Goal: Navigation & Orientation: Understand site structure

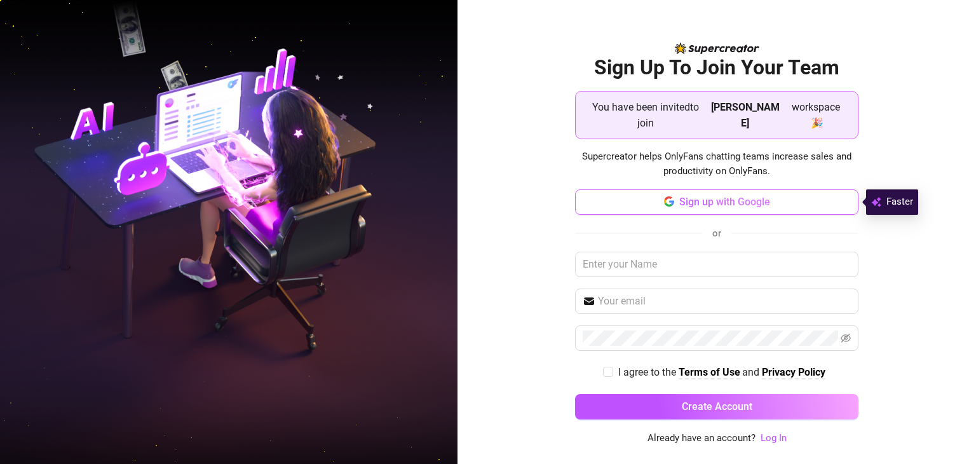
click at [723, 205] on span "Sign up with Google" at bounding box center [724, 202] width 91 height 12
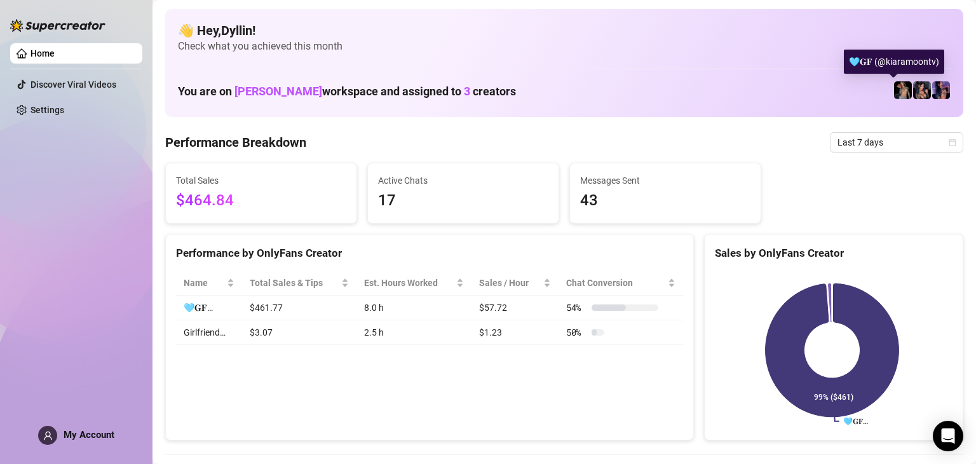
click at [895, 98] on img at bounding box center [903, 90] width 18 height 18
click at [112, 345] on div "Home Discover Viral Videos Settings My Account" at bounding box center [76, 226] width 132 height 452
click at [41, 57] on link "Home" at bounding box center [42, 53] width 24 height 10
click at [34, 48] on link "Home" at bounding box center [42, 53] width 24 height 10
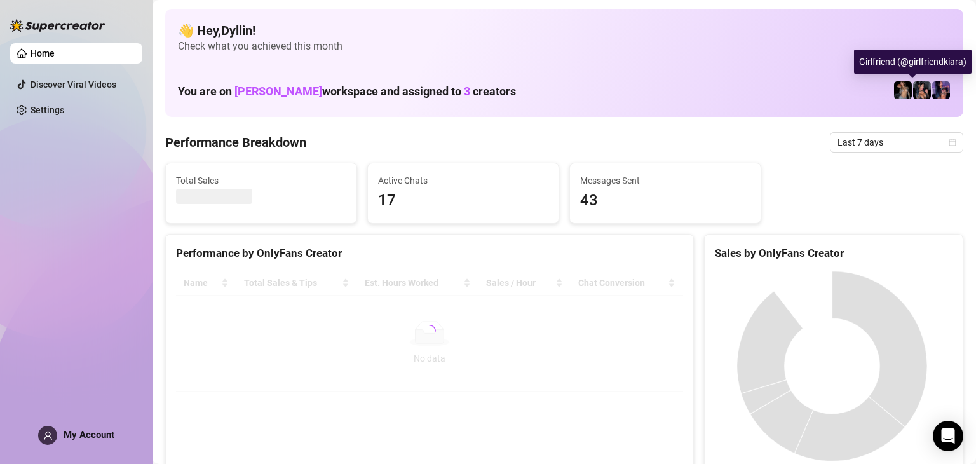
click at [913, 86] on img at bounding box center [922, 90] width 18 height 18
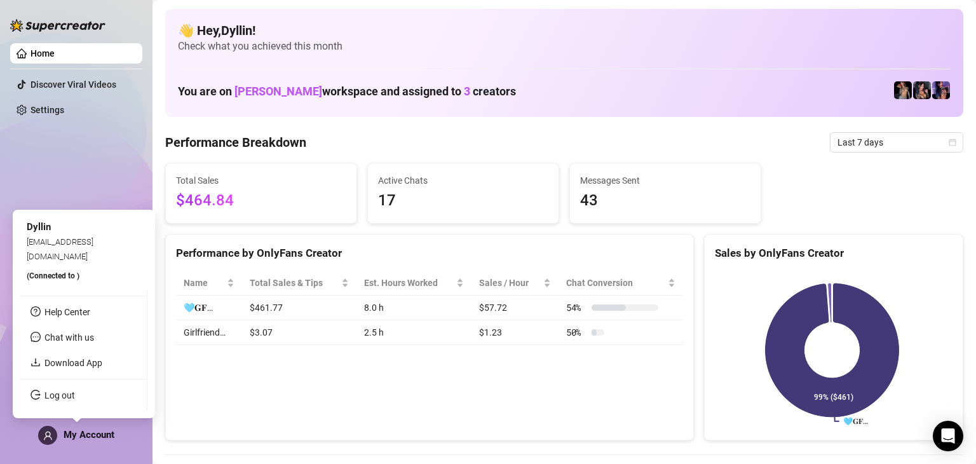
click at [78, 432] on span "My Account" at bounding box center [89, 434] width 51 height 11
click at [85, 435] on span "My Account" at bounding box center [89, 434] width 51 height 11
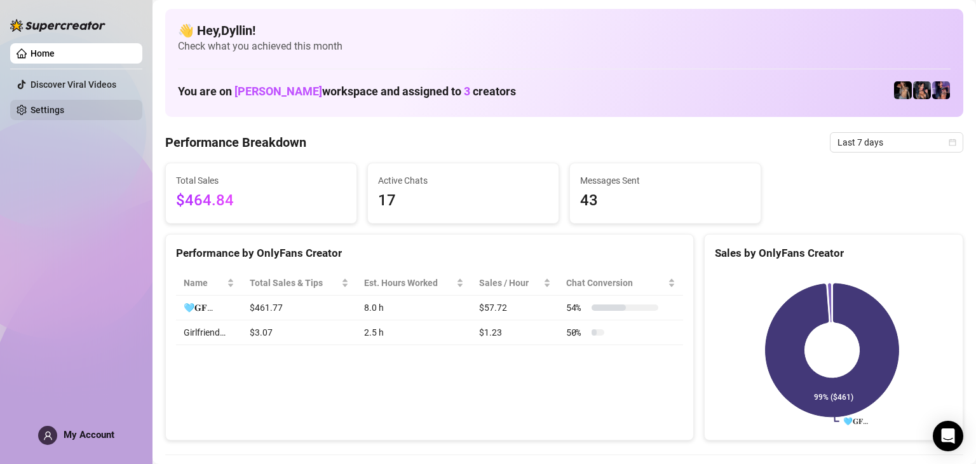
click at [36, 105] on link "Settings" at bounding box center [47, 110] width 34 height 10
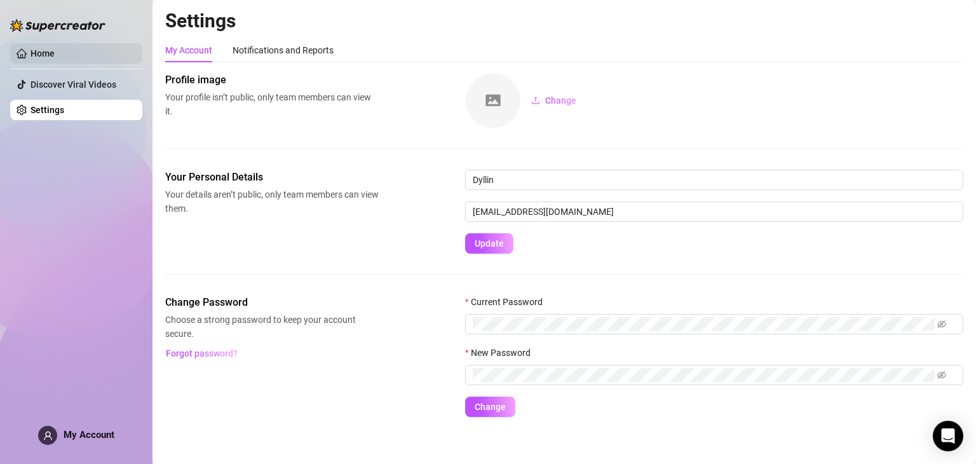
click at [43, 53] on link "Home" at bounding box center [42, 53] width 24 height 10
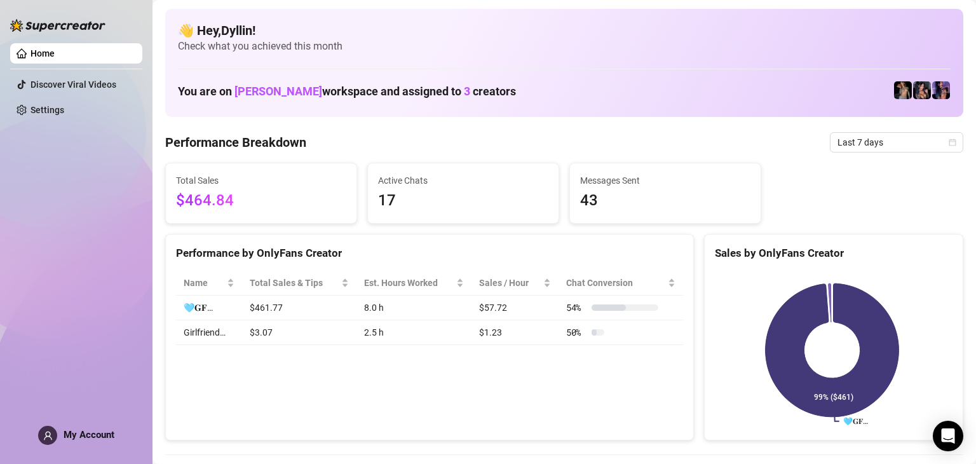
click at [273, 92] on span "[PERSON_NAME]" at bounding box center [278, 91] width 88 height 13
click at [464, 91] on span "3" at bounding box center [467, 91] width 6 height 13
click at [894, 83] on img at bounding box center [903, 90] width 18 height 18
drag, startPoint x: 894, startPoint y: 83, endPoint x: 549, endPoint y: 47, distance: 346.8
click at [549, 47] on div "👋 Hey, Dyllin ! Check what you achieved this month You are on [PERSON_NAME] wor…" at bounding box center [564, 63] width 798 height 108
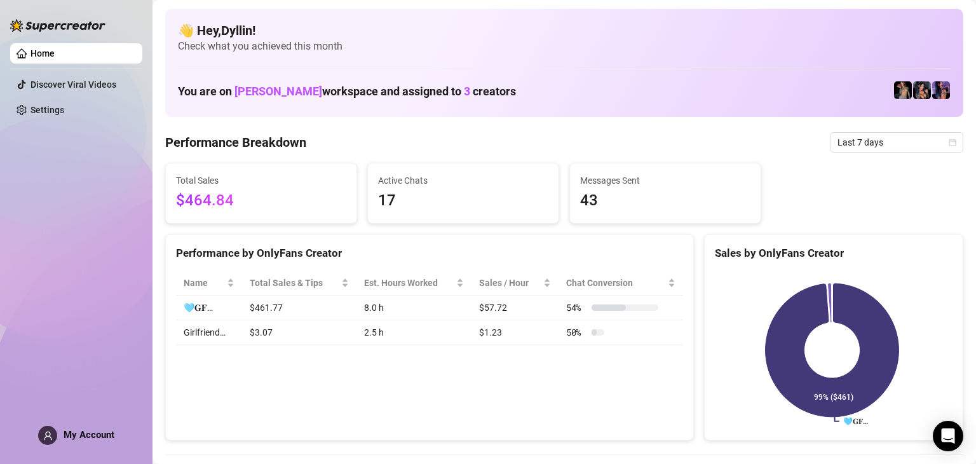
click at [257, 90] on span "[PERSON_NAME]" at bounding box center [278, 91] width 88 height 13
click at [198, 50] on span "Check what you achieved this month" at bounding box center [564, 46] width 773 height 14
click at [51, 81] on link "Discover Viral Videos" at bounding box center [73, 84] width 86 height 10
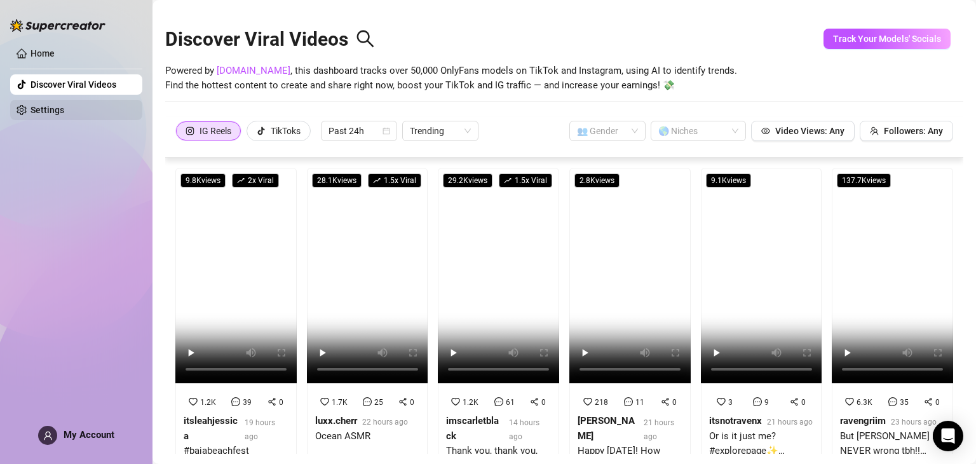
click at [36, 106] on link "Settings" at bounding box center [47, 110] width 34 height 10
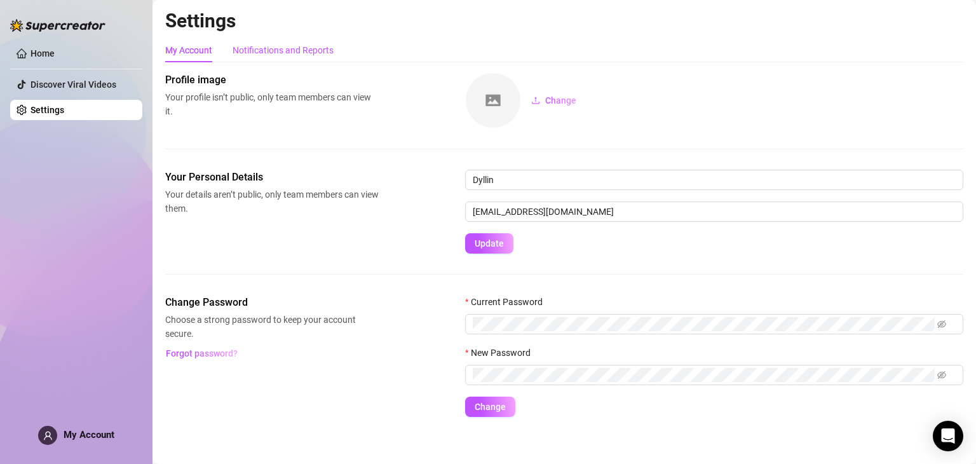
click at [291, 51] on div "Notifications and Reports" at bounding box center [283, 50] width 101 height 14
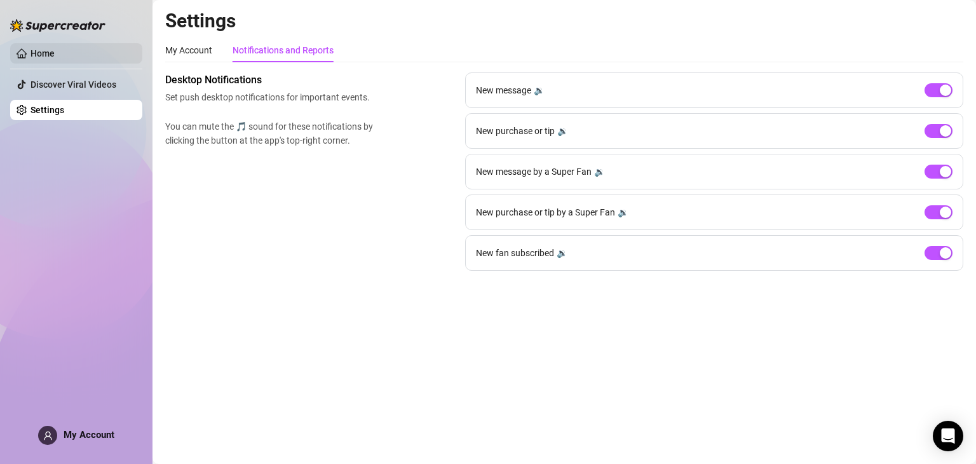
click at [30, 48] on link "Home" at bounding box center [42, 53] width 24 height 10
